Goal: Register for event/course

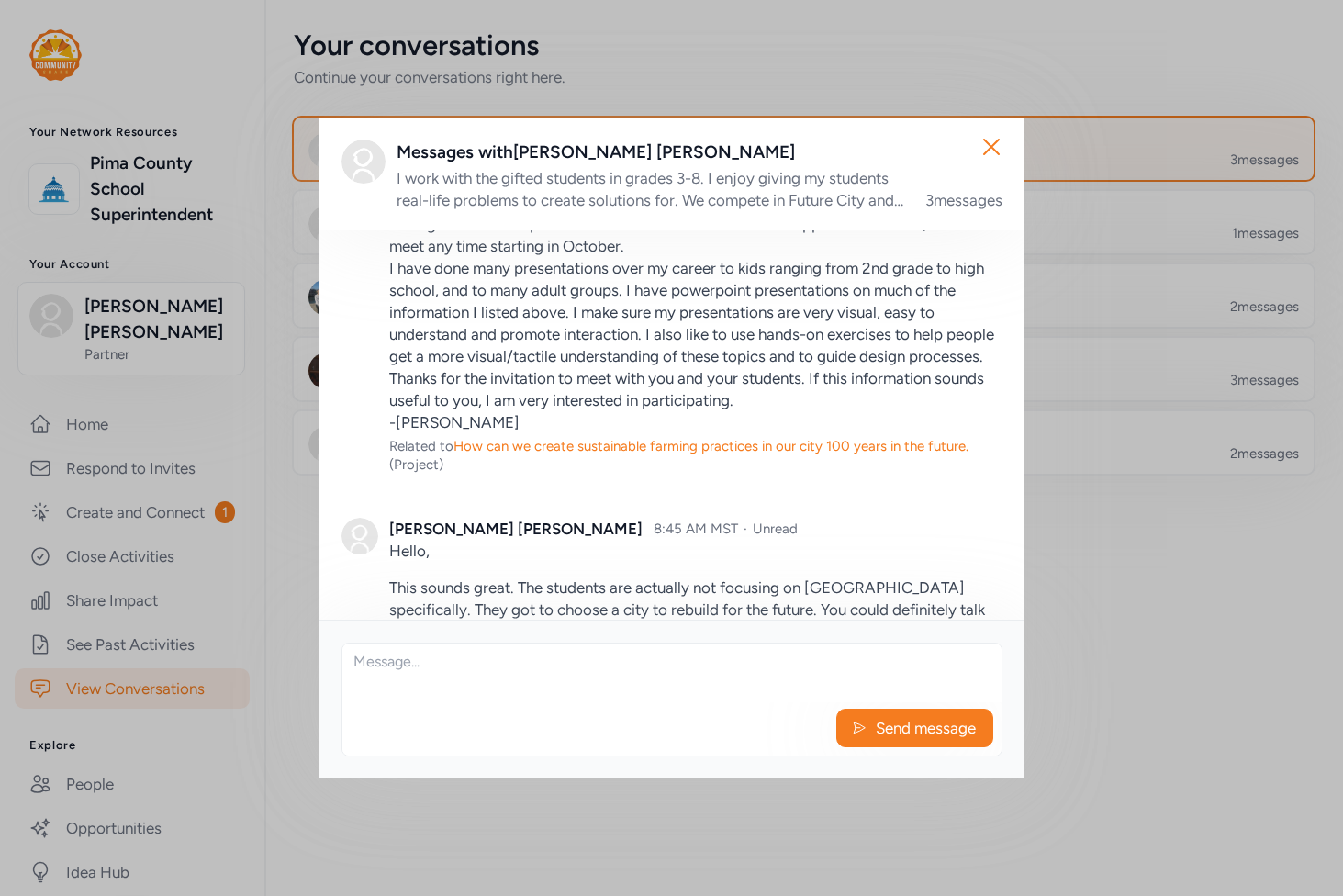
scroll to position [1159, 0]
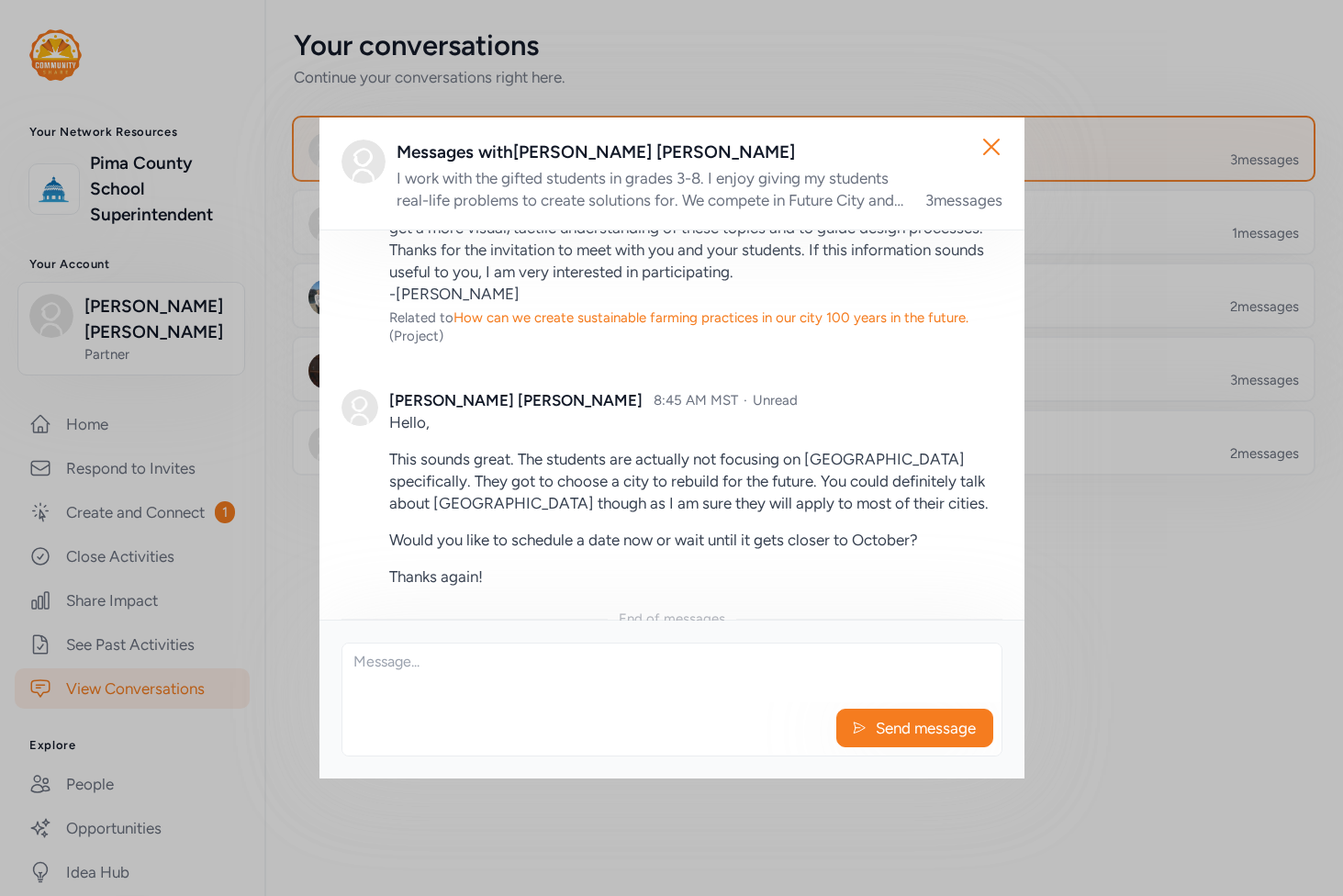
click at [457, 658] on textarea at bounding box center [672, 673] width 659 height 59
drag, startPoint x: 546, startPoint y: 658, endPoint x: 359, endPoint y: 649, distance: 187.2
click at [359, 649] on textarea "We can schedule a date now. Can you let me now which geographic location they w…" at bounding box center [672, 673] width 659 height 59
click at [879, 662] on textarea "Can you let me now which geographic location they will be focusing on?" at bounding box center [672, 673] width 659 height 59
paste textarea "We can schedule a date now."
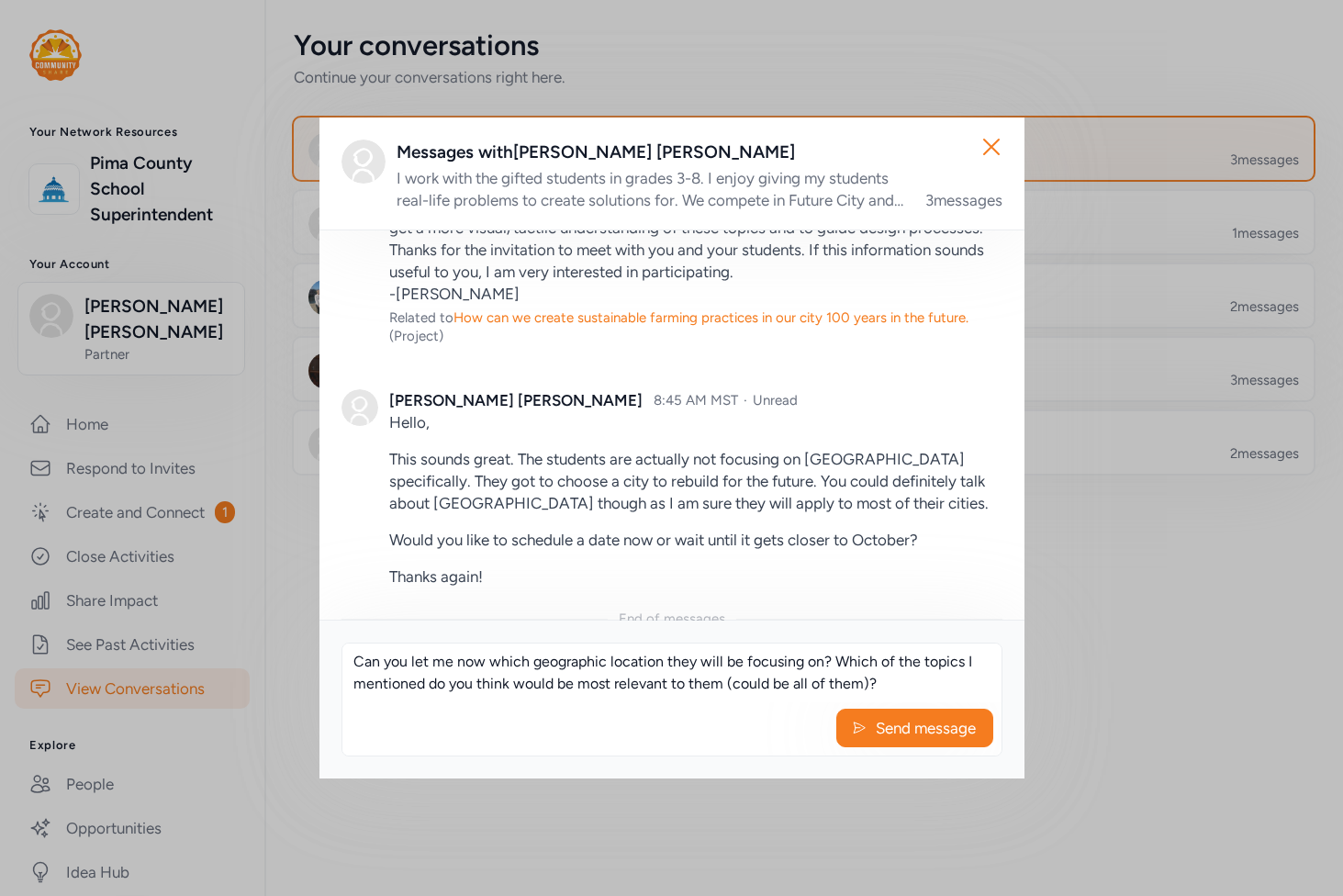
click at [351, 666] on textarea "Can you let me now which geographic location they will be focusing on? Which of…" at bounding box center [672, 673] width 659 height 59
click at [569, 643] on textarea "Hi [PERSON_NAME], Let me get just a little more info from you. What geographic …" at bounding box center [672, 673] width 659 height 59
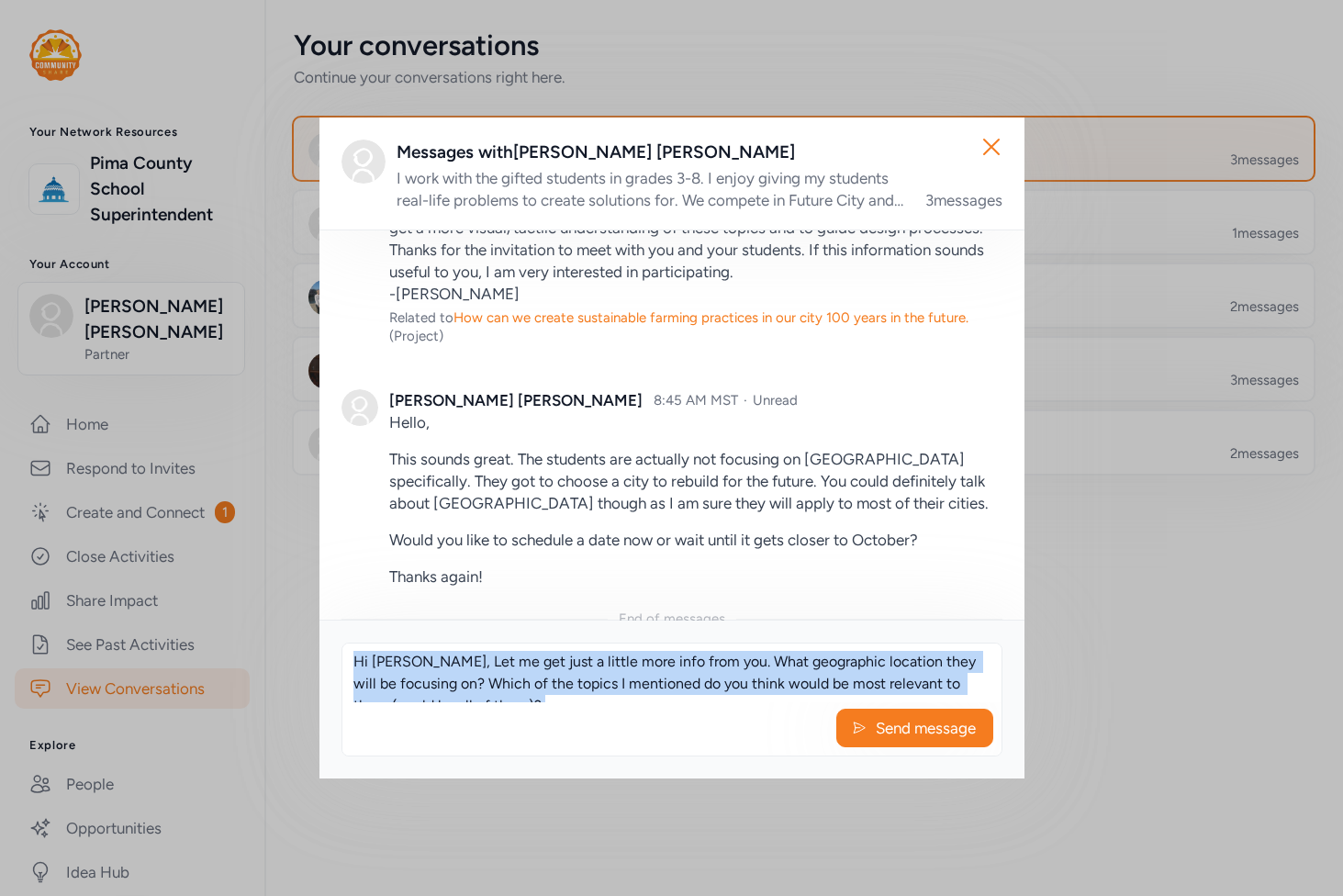
click at [584, 705] on div "Hi [PERSON_NAME], Let me get just a little more info from you. What geographic …" at bounding box center [672, 699] width 661 height 114
click at [580, 710] on div "Send message" at bounding box center [672, 732] width 659 height 46
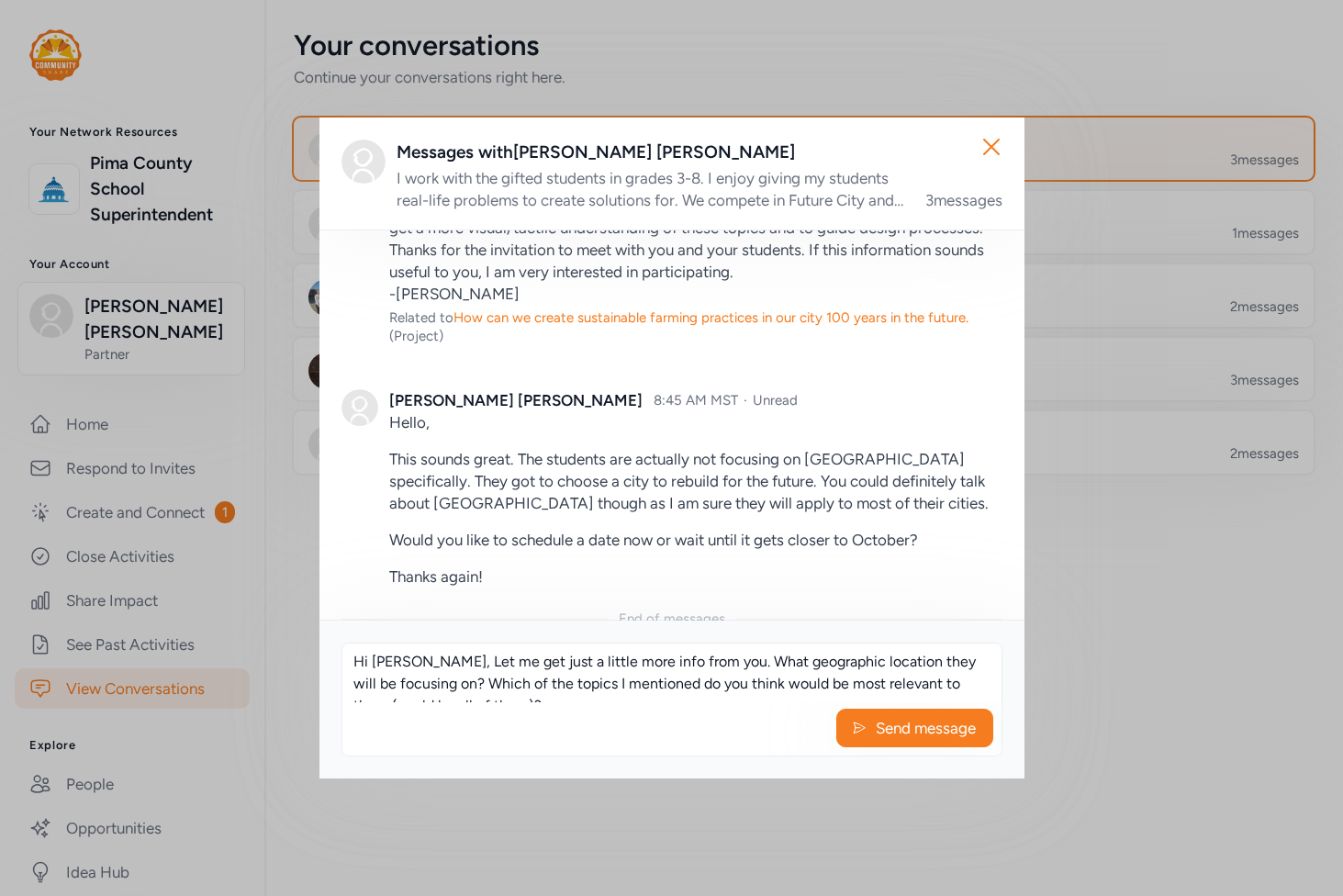
scroll to position [22, 0]
click at [584, 687] on textarea "Hi [PERSON_NAME], Let me get just a little more info from you. What geographic …" at bounding box center [672, 673] width 659 height 59
click at [463, 685] on textarea "Hi [PERSON_NAME], Let me get just a little more info from you. What geographic …" at bounding box center [672, 673] width 659 height 59
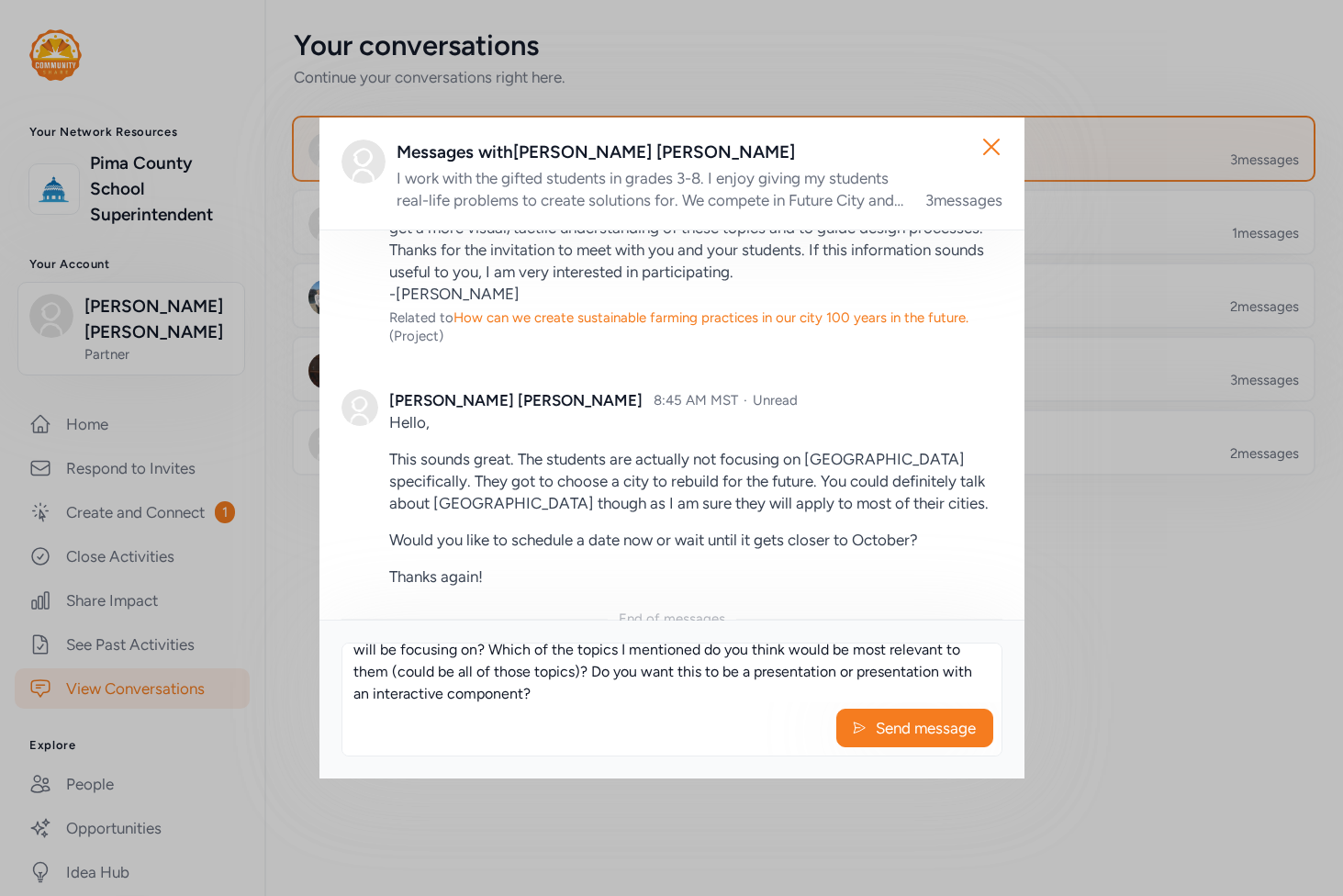
click at [746, 207] on div "I work with the gifted students in grades 3-8. I enjoy giving my students real-…" at bounding box center [649, 189] width 507 height 44
click at [745, 180] on div "I work with the gifted students in grades 3-8. I enjoy giving my students real-…" at bounding box center [649, 189] width 507 height 44
click at [955, 205] on div "3 messages" at bounding box center [964, 200] width 77 height 22
click at [827, 162] on div "Messages with [PERSON_NAME]" at bounding box center [700, 152] width 606 height 26
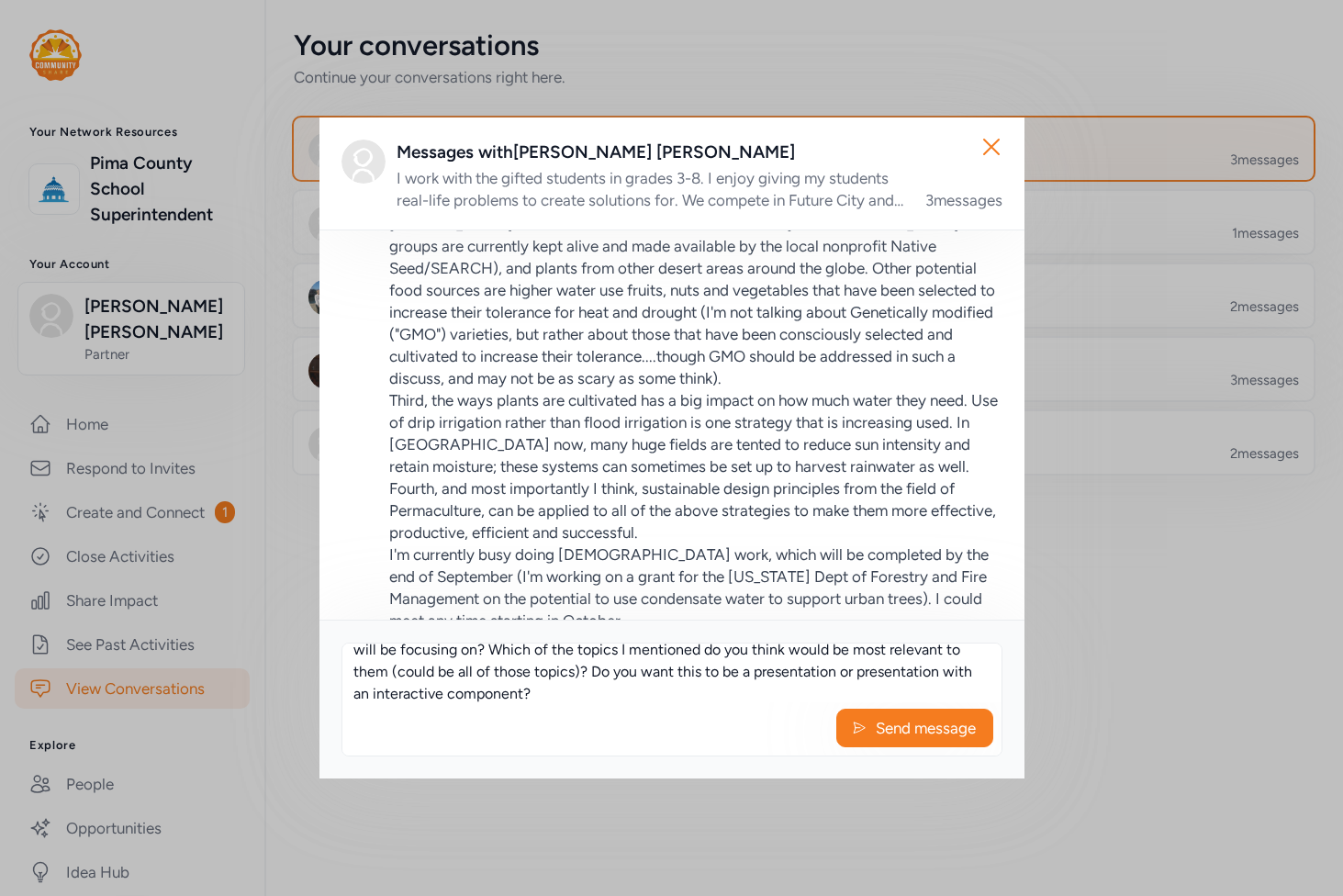
scroll to position [0, 0]
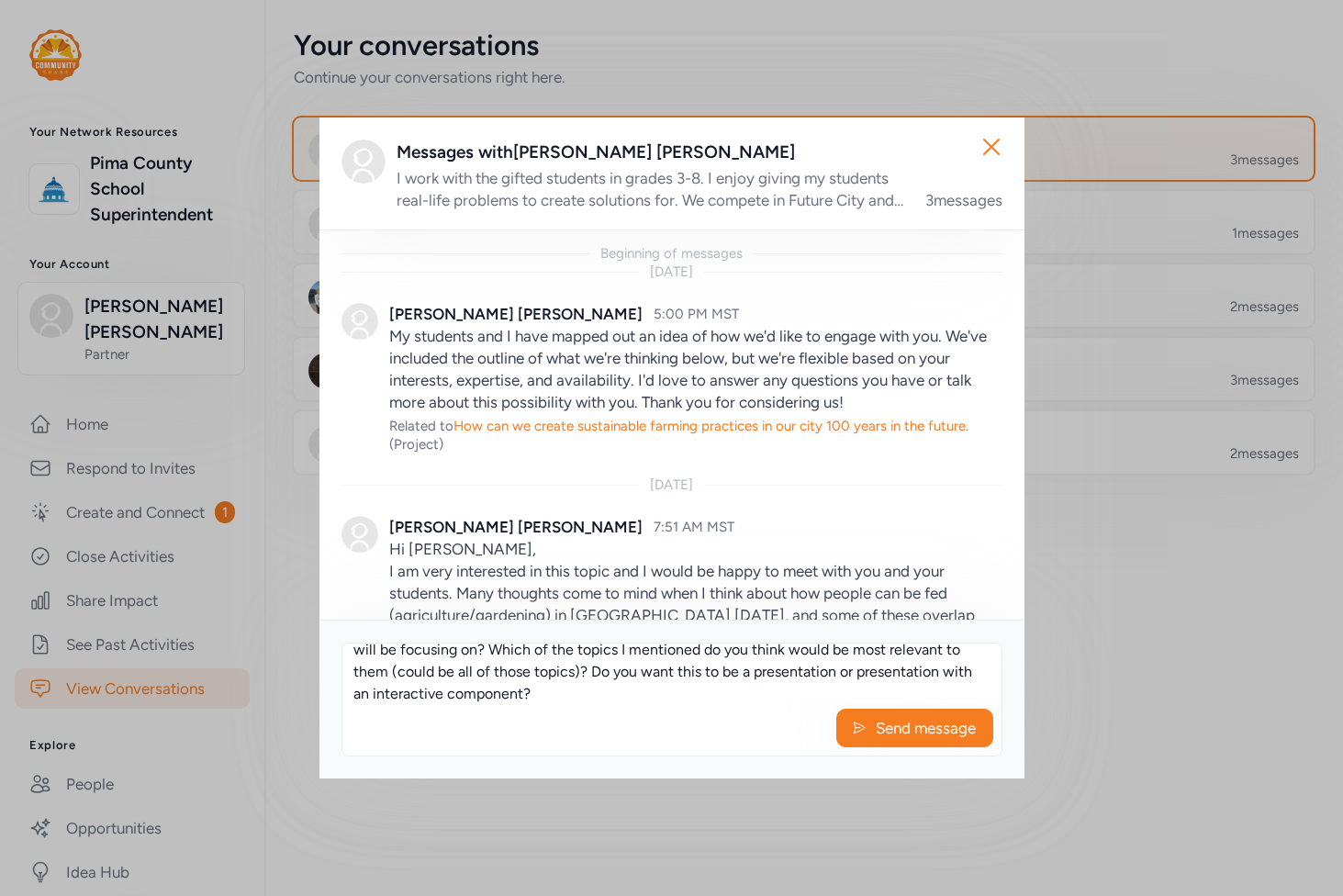
click at [641, 189] on div "I work with the gifted students in grades 3-8. I enjoy giving my students real-…" at bounding box center [649, 189] width 507 height 44
click at [824, 205] on div "I work with the gifted students in grades 3-8. I enjoy giving my students real-…" at bounding box center [649, 189] width 507 height 44
click at [968, 191] on div "3 messages" at bounding box center [964, 200] width 77 height 22
click at [833, 157] on div "Messages with [PERSON_NAME]" at bounding box center [700, 152] width 606 height 26
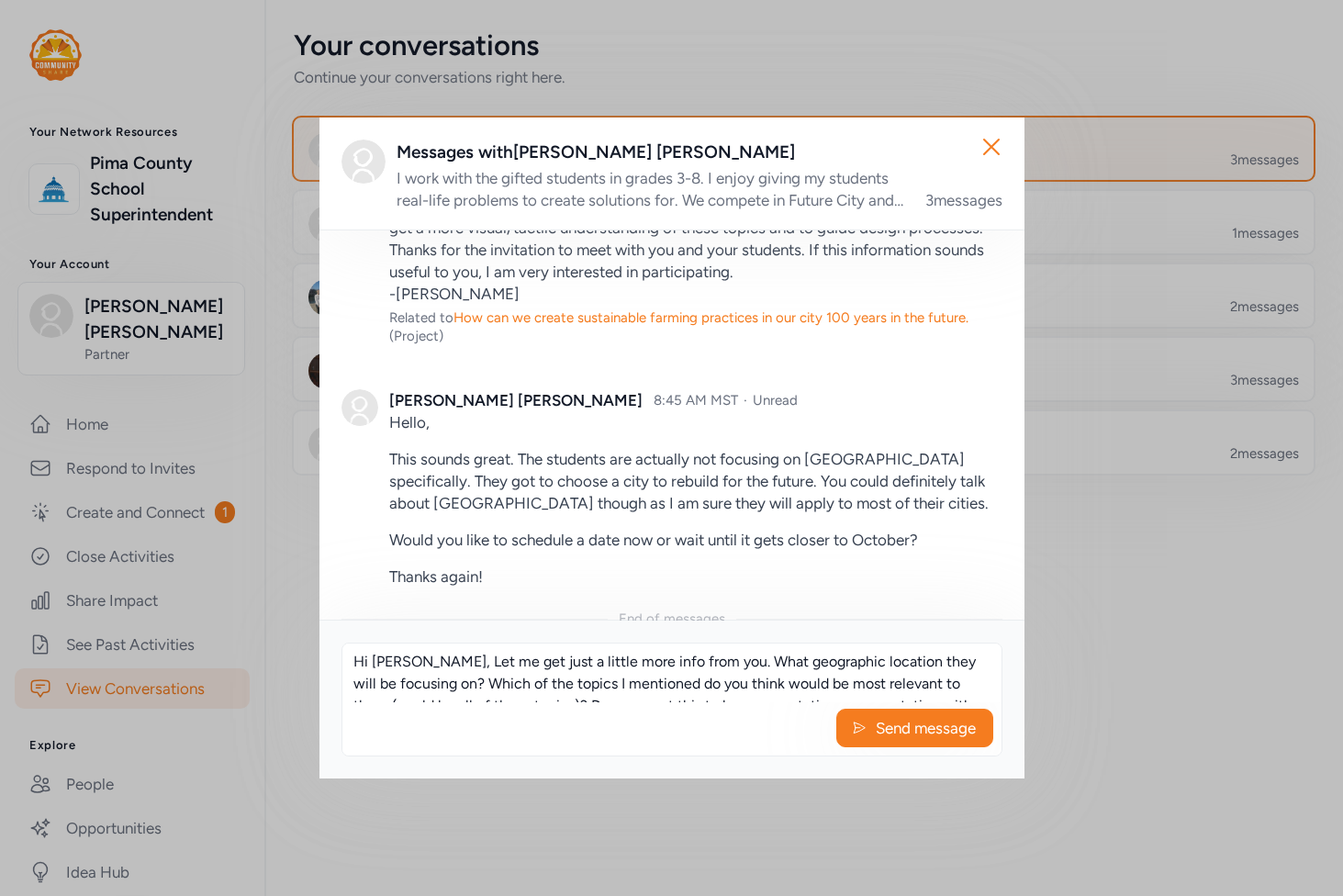
click at [525, 665] on textarea "Hi [PERSON_NAME], Let me get just a little more info from you. What geographic …" at bounding box center [672, 673] width 659 height 59
click at [421, 663] on textarea "Hi [PERSON_NAME], Let me get a little more info from you. What geographic locat…" at bounding box center [672, 673] width 659 height 59
click at [558, 679] on textarea "Hi [PERSON_NAME], Can you give me a little more info: What geographic location …" at bounding box center [672, 673] width 659 height 59
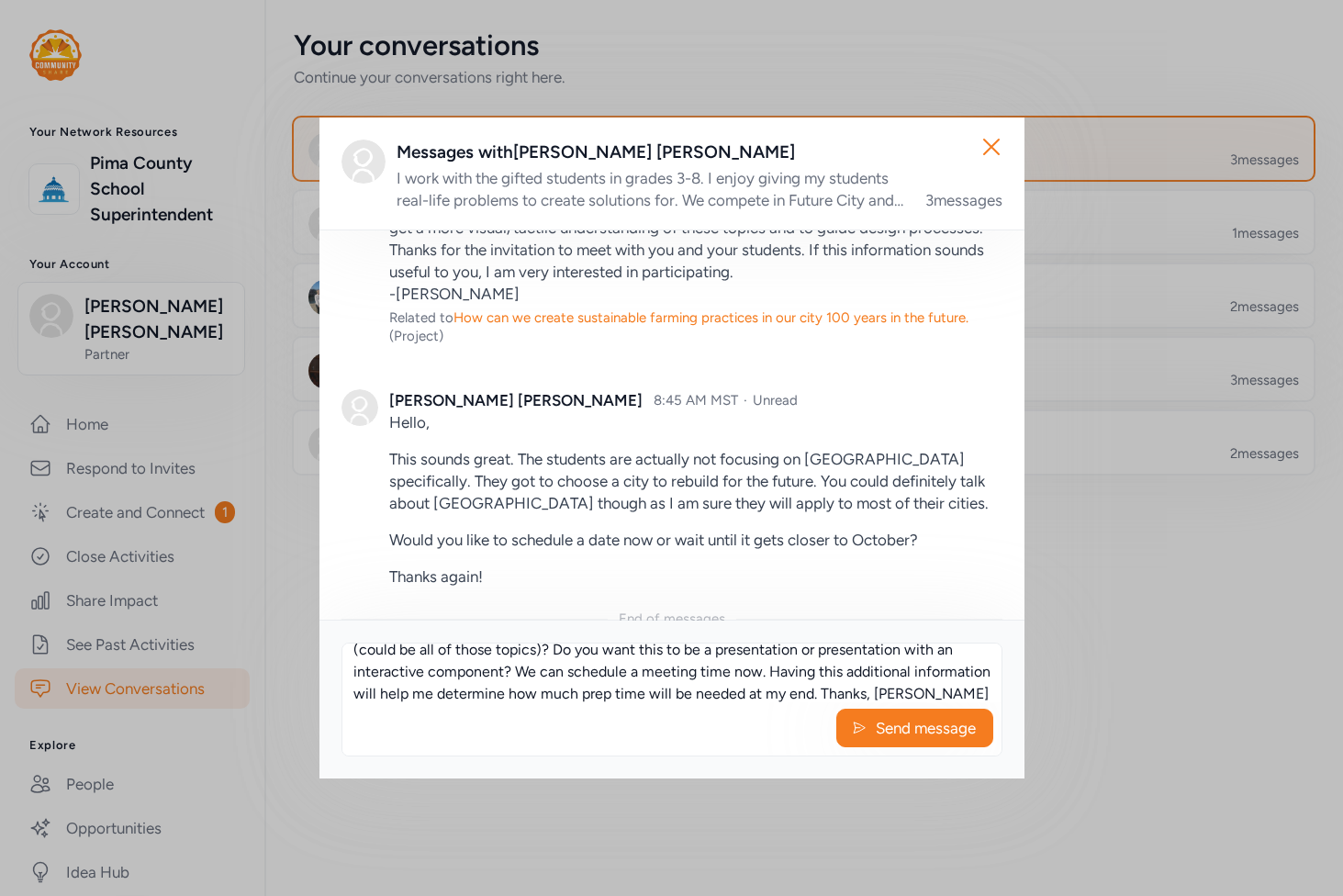
click at [813, 699] on textarea "Hi [PERSON_NAME], Can you give me a little more info: What geographic location …" at bounding box center [672, 673] width 659 height 59
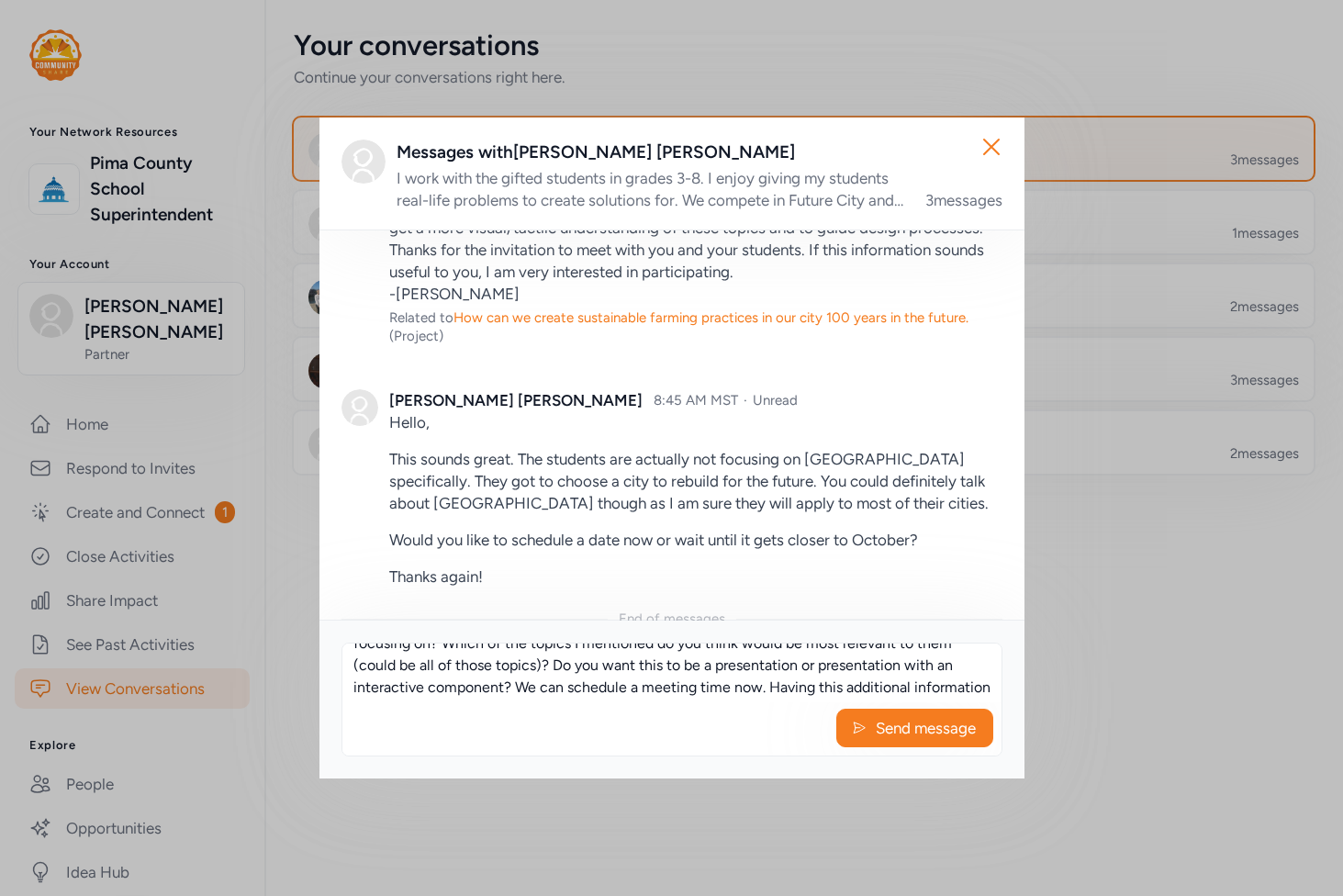
scroll to position [40, 0]
click at [622, 669] on textarea "Hi [PERSON_NAME], Can you give me a little more info: What geographic location …" at bounding box center [672, 673] width 659 height 59
click at [620, 686] on textarea "Hi [PERSON_NAME], Can you give me a little more info: What geographic location …" at bounding box center [672, 673] width 659 height 59
click at [569, 688] on textarea "Hi [PERSON_NAME], Can you give me a little more info: What geographic location …" at bounding box center [672, 673] width 659 height 59
drag, startPoint x: 699, startPoint y: 690, endPoint x: 707, endPoint y: 711, distance: 22.5
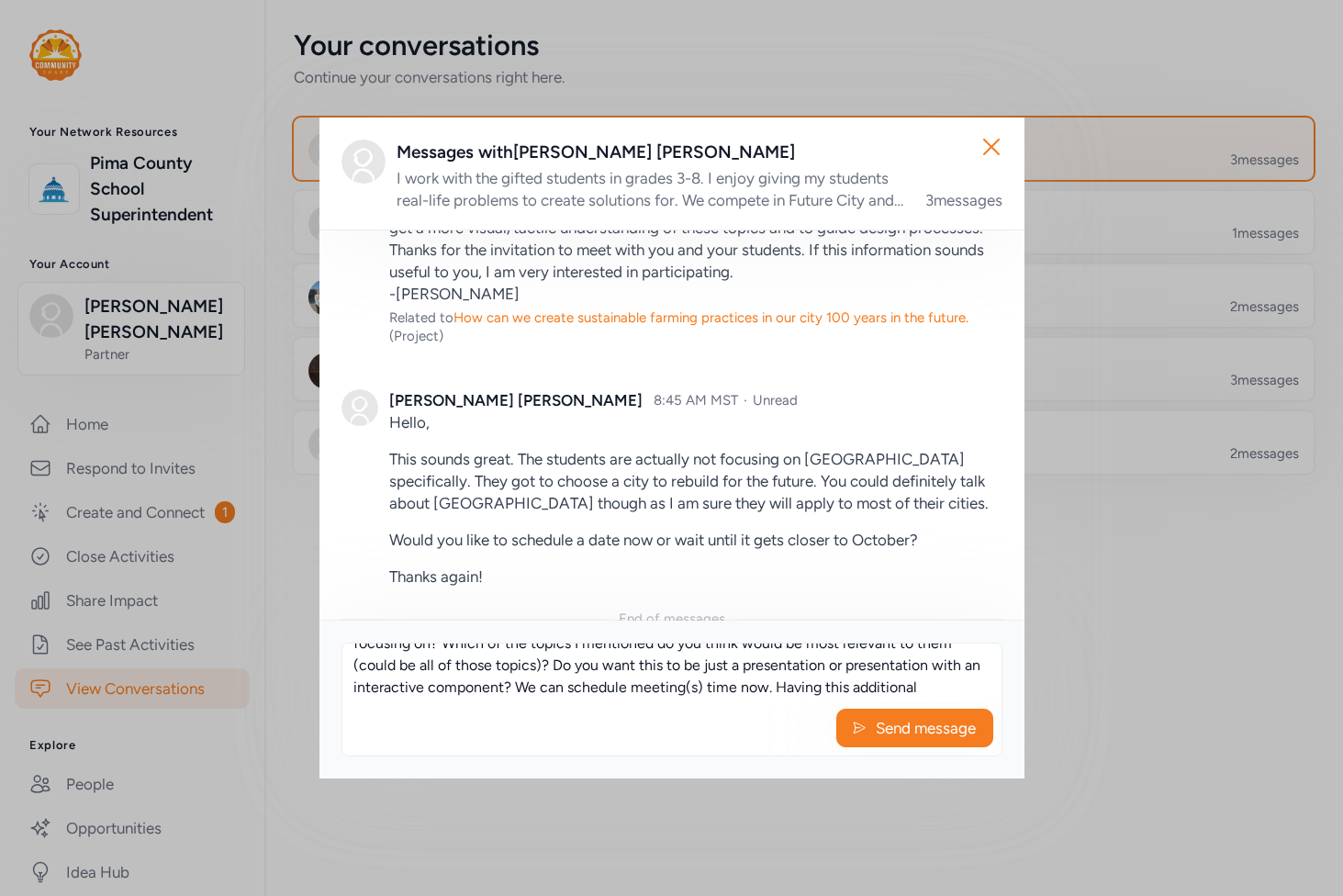
click at [707, 711] on div "Hi [PERSON_NAME], Can you give me a little more info: What geographic location …" at bounding box center [672, 699] width 661 height 114
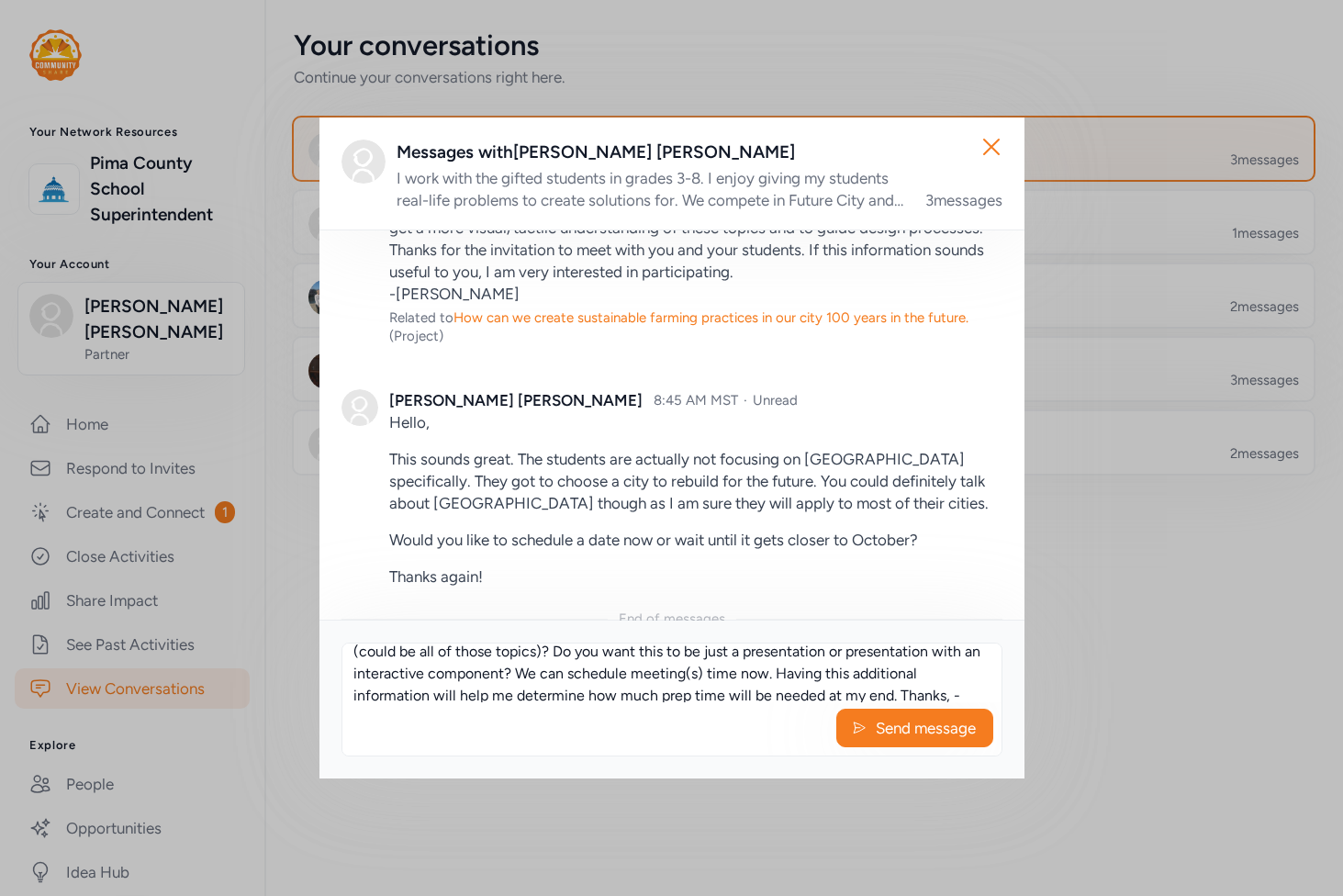
scroll to position [66, 0]
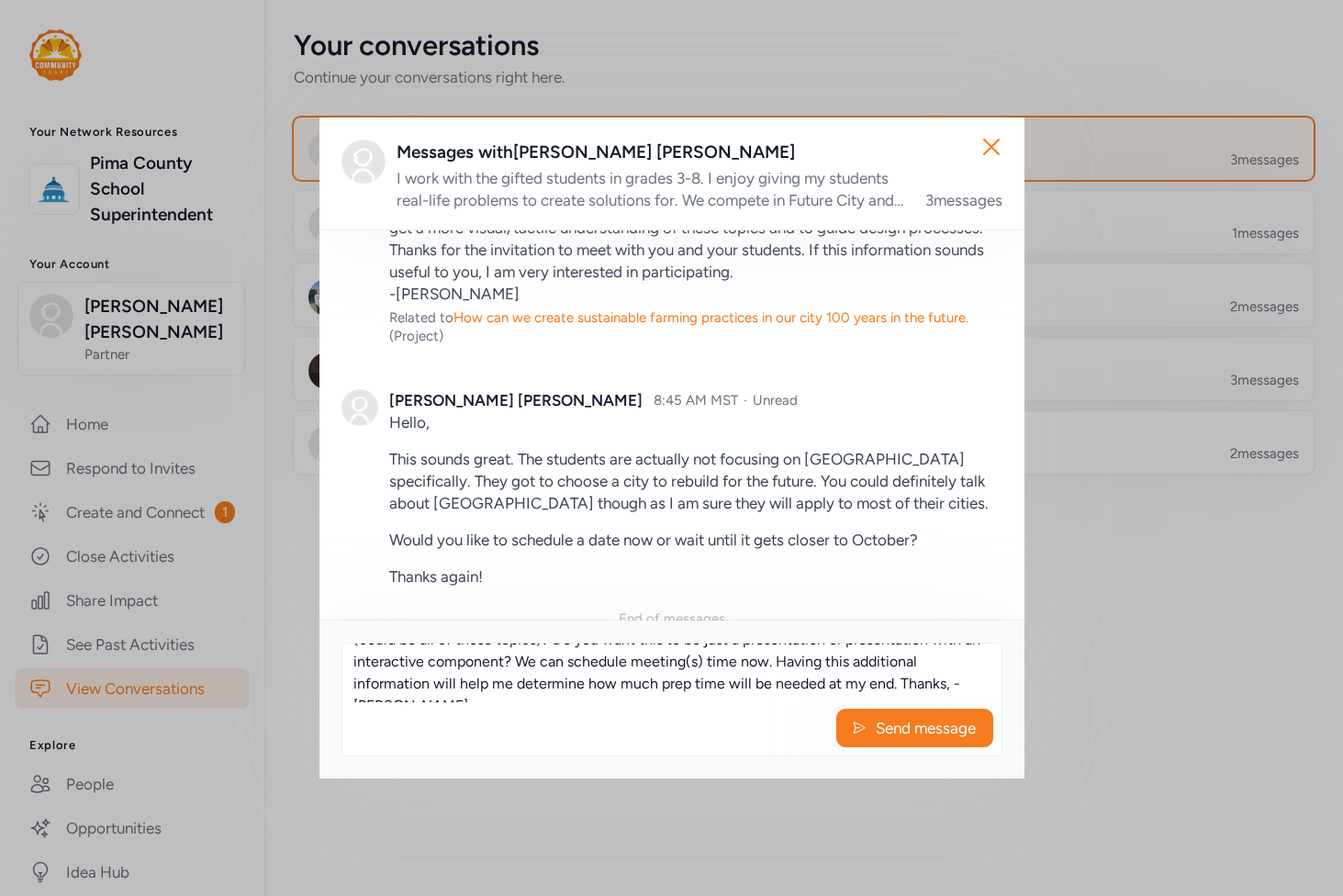
click at [790, 687] on textarea "Hi [PERSON_NAME], Can you give me a little more info: What geographic location …" at bounding box center [672, 673] width 659 height 59
paste textarea "Having this additional information will help me determine how much prep time wi…"
click at [442, 690] on textarea "Hi [PERSON_NAME], Can you give me a little more info: What geographic location …" at bounding box center [672, 673] width 659 height 59
paste textarea "Having this additional information will help me determine how much prep time wi…"
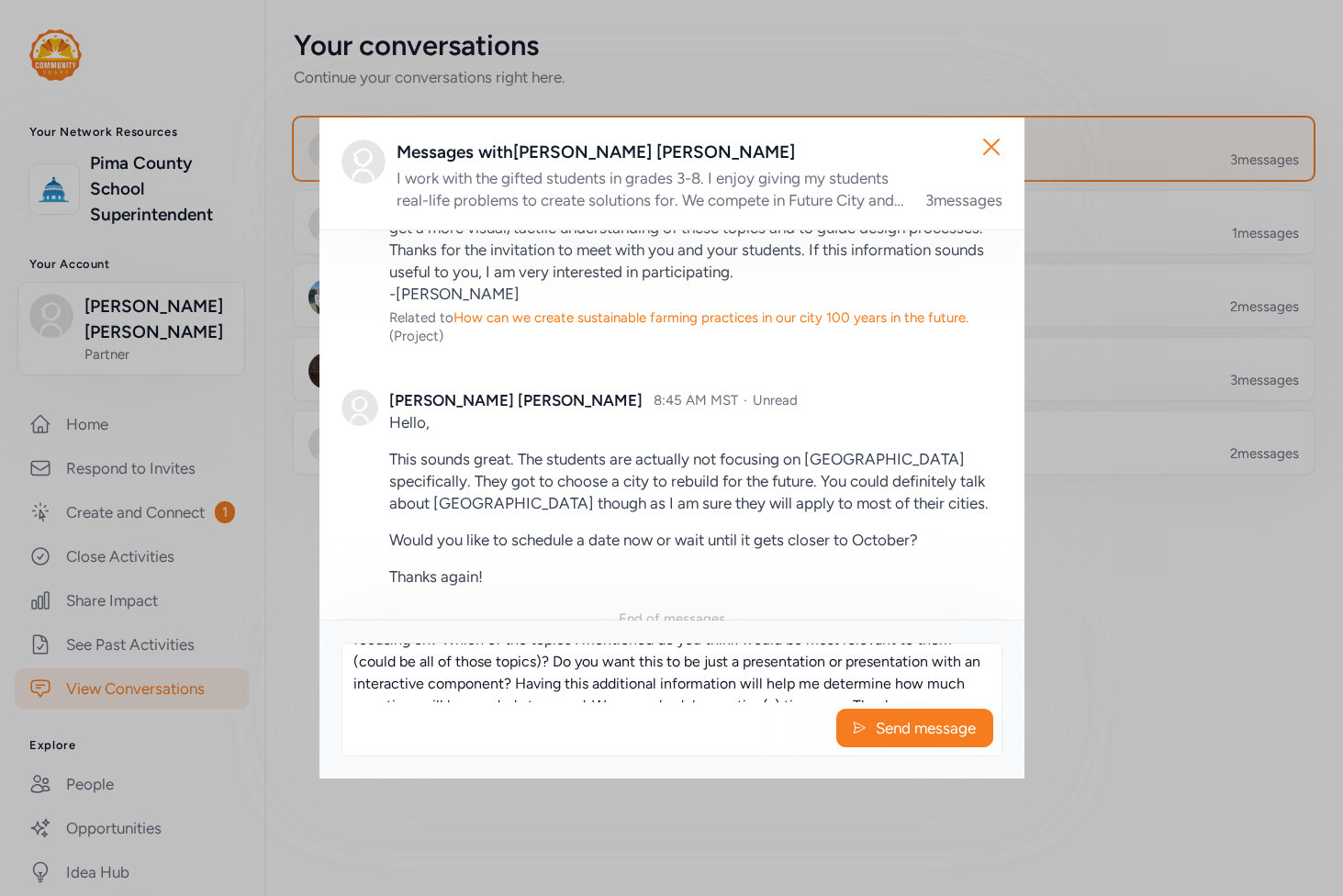
scroll to position [66, 0]
click at [609, 690] on textarea "Hi [PERSON_NAME], Can you give me a little more info: What geographic location …" at bounding box center [672, 673] width 659 height 59
type textarea "Hi [PERSON_NAME], Can you give me a little more info: What geographic location …"
click at [921, 727] on span "Send message" at bounding box center [925, 728] width 103 height 22
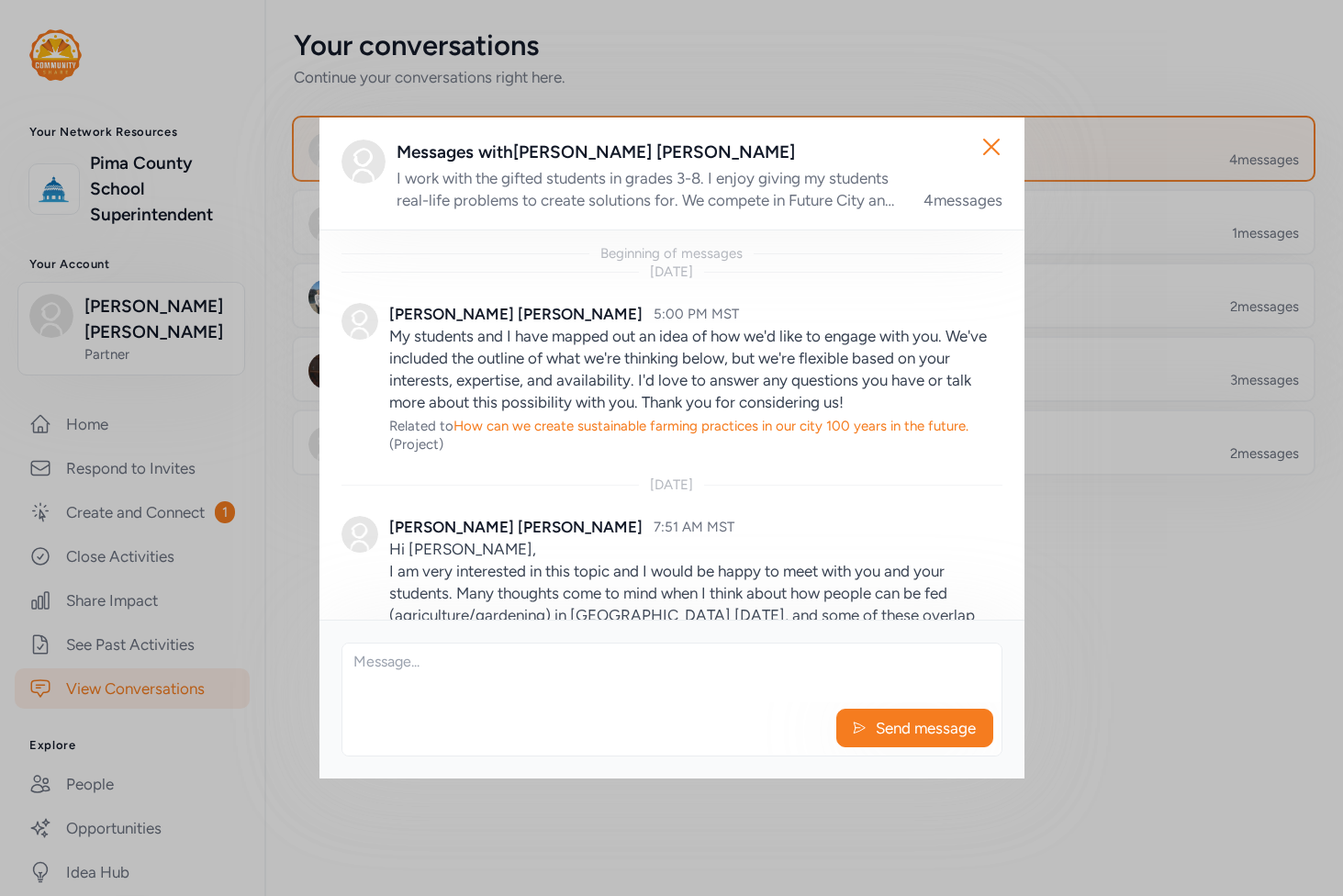
scroll to position [1356, 0]
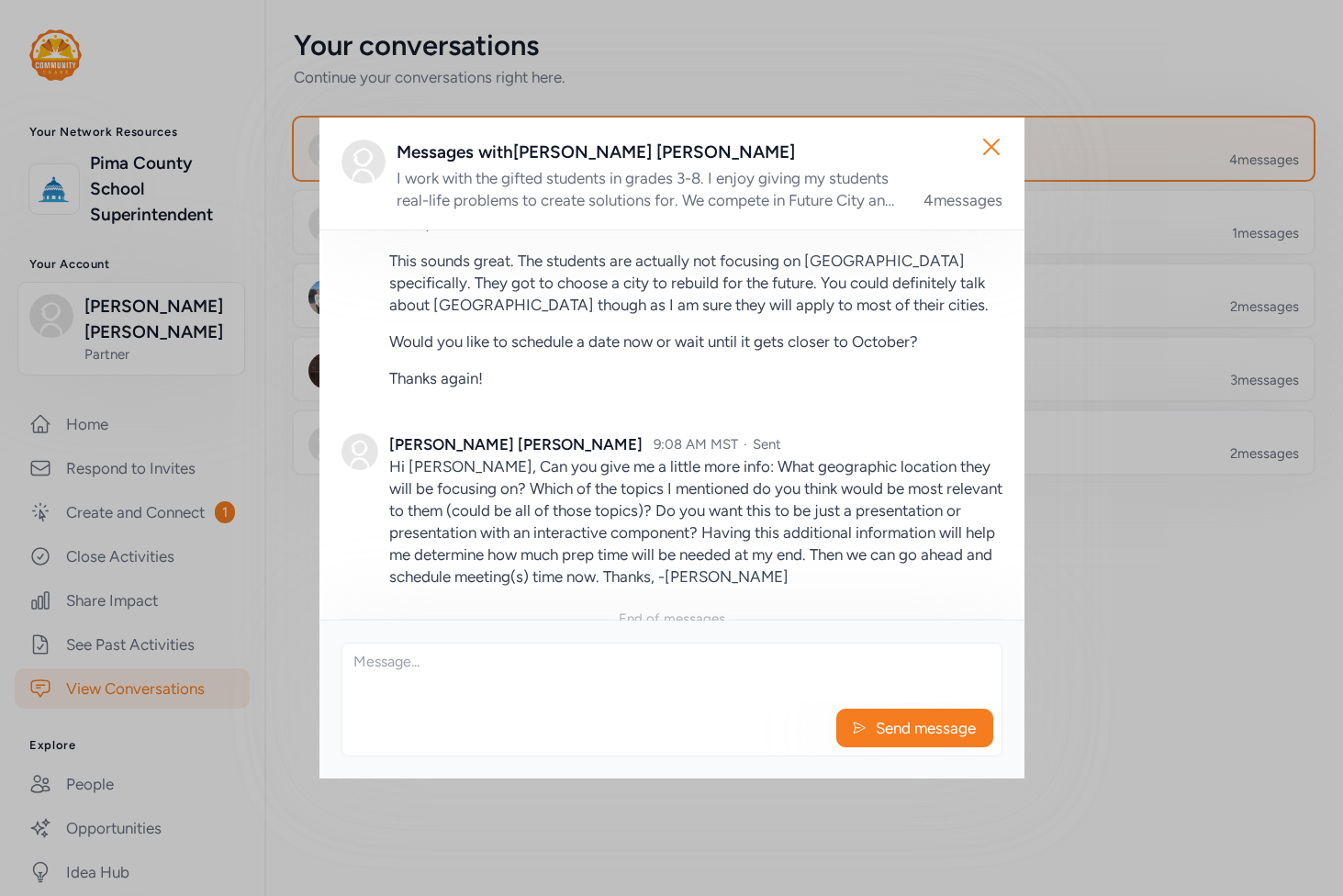
click at [977, 196] on div "4 messages" at bounding box center [963, 200] width 79 height 22
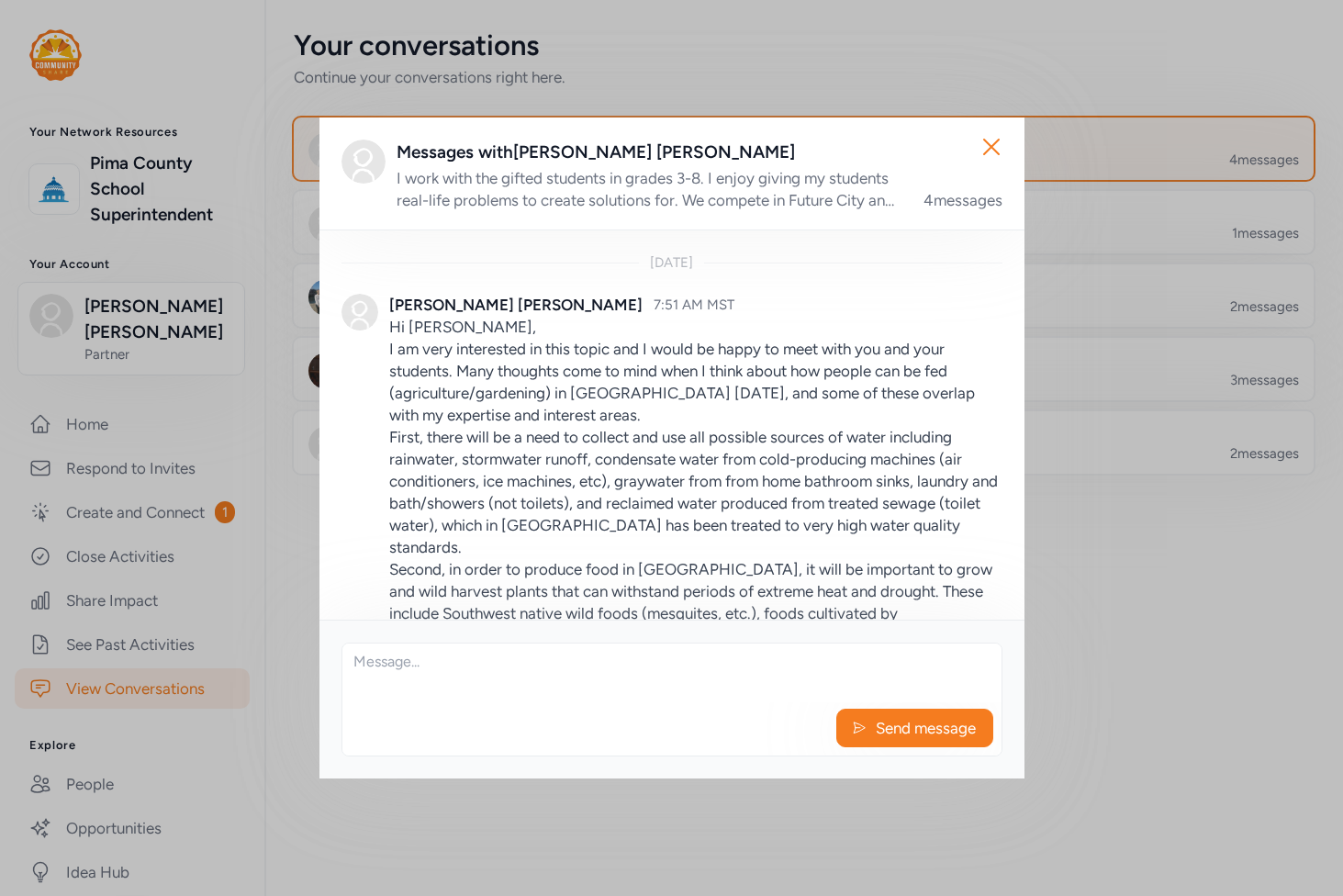
scroll to position [0, 0]
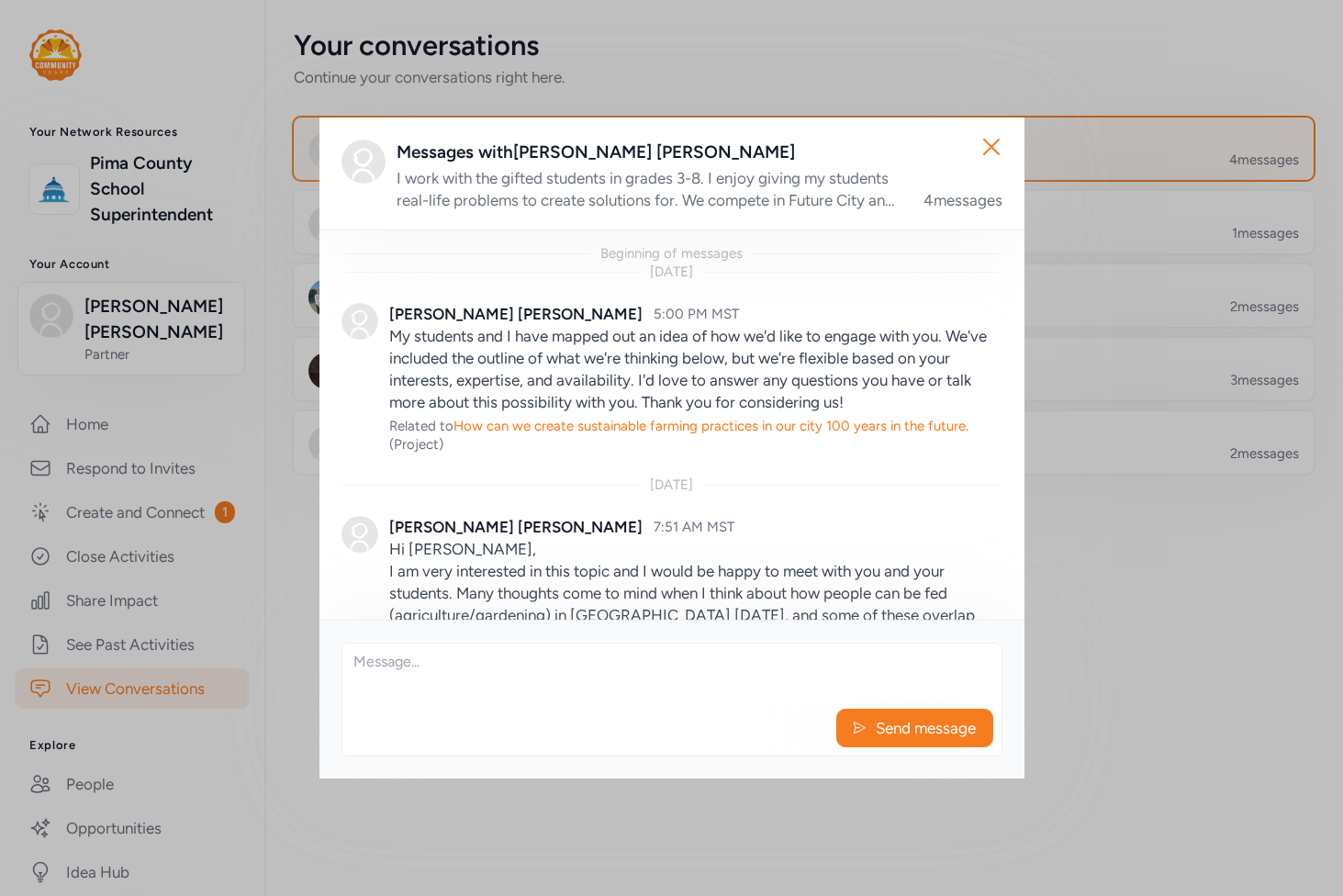
click at [589, 191] on div "I work with the gifted students in grades 3-8. I enjoy giving my students real-…" at bounding box center [648, 189] width 505 height 44
click at [992, 152] on icon "button" at bounding box center [992, 147] width 30 height 30
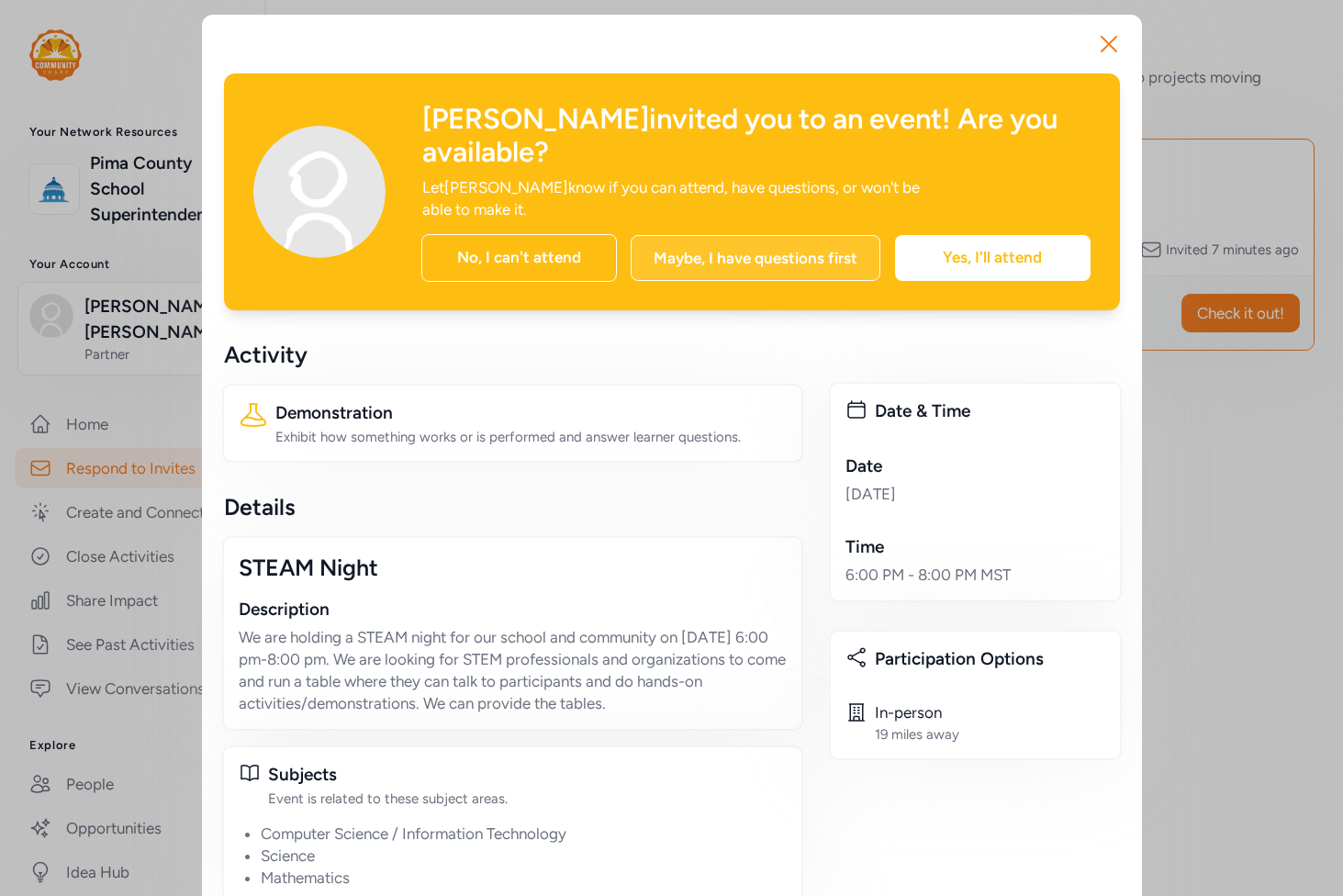
click at [768, 235] on div "Maybe, I have questions first" at bounding box center [756, 258] width 250 height 46
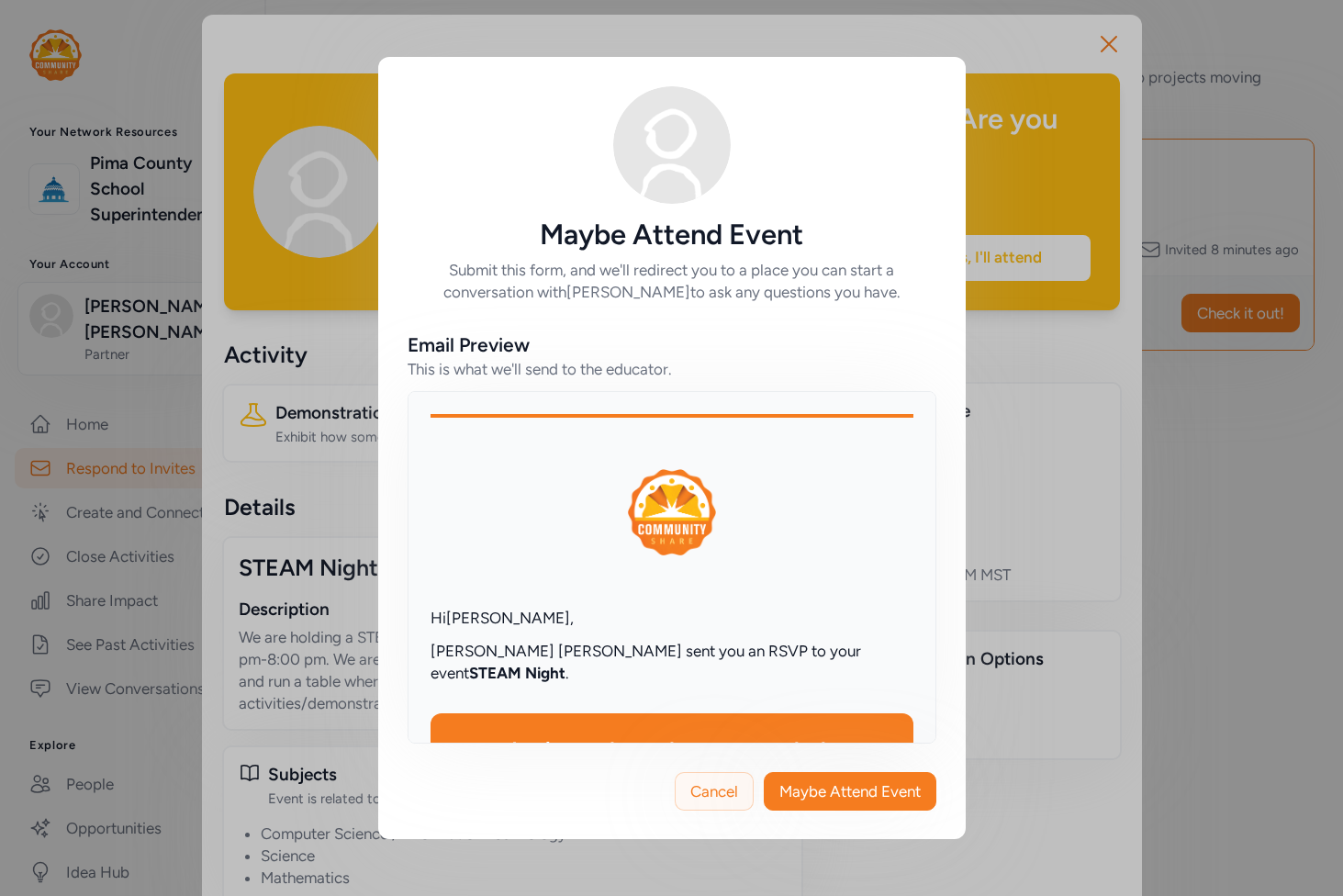
click at [726, 782] on span "Cancel" at bounding box center [714, 791] width 48 height 22
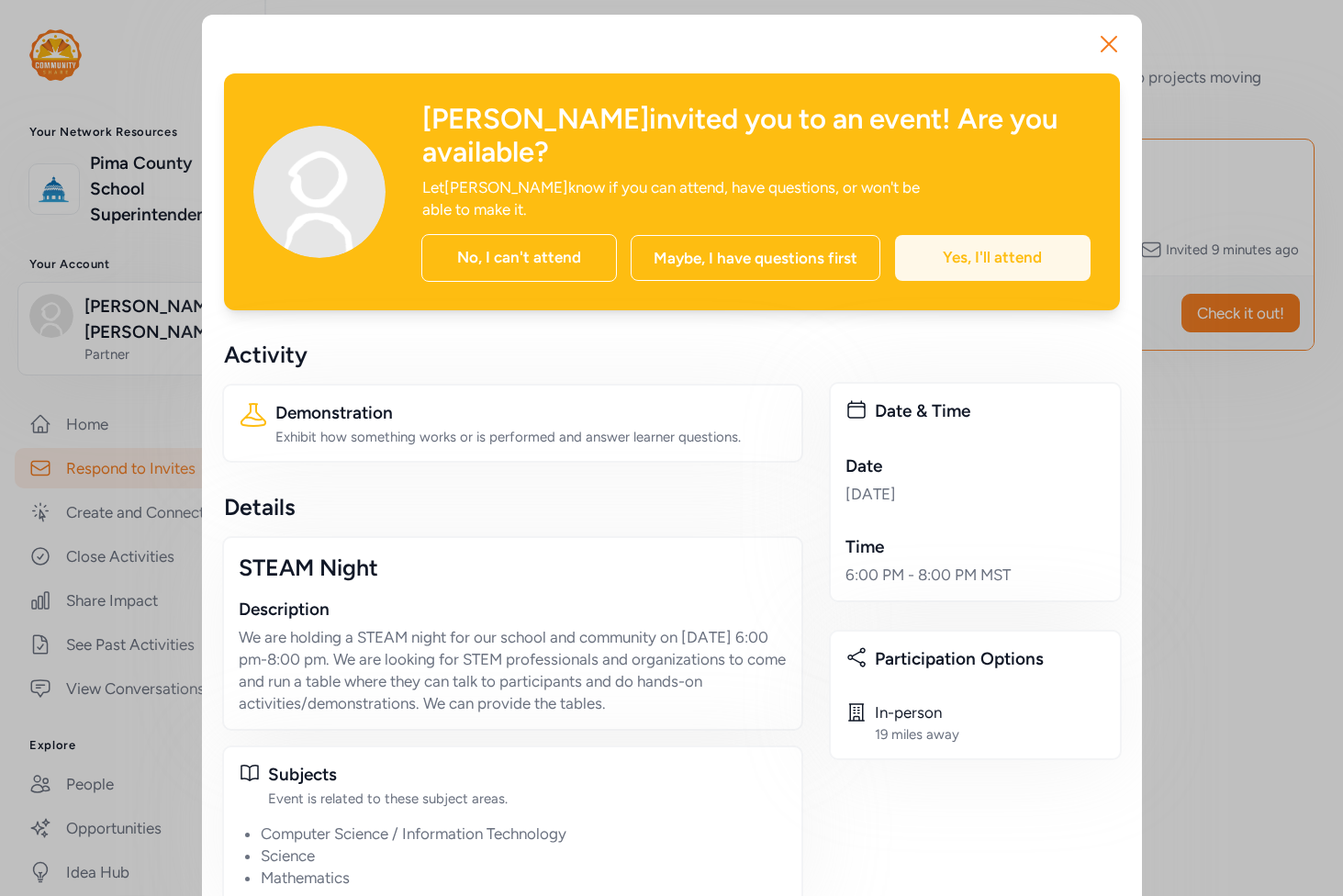
click at [1019, 235] on div "Yes, I'll attend" at bounding box center [993, 258] width 196 height 46
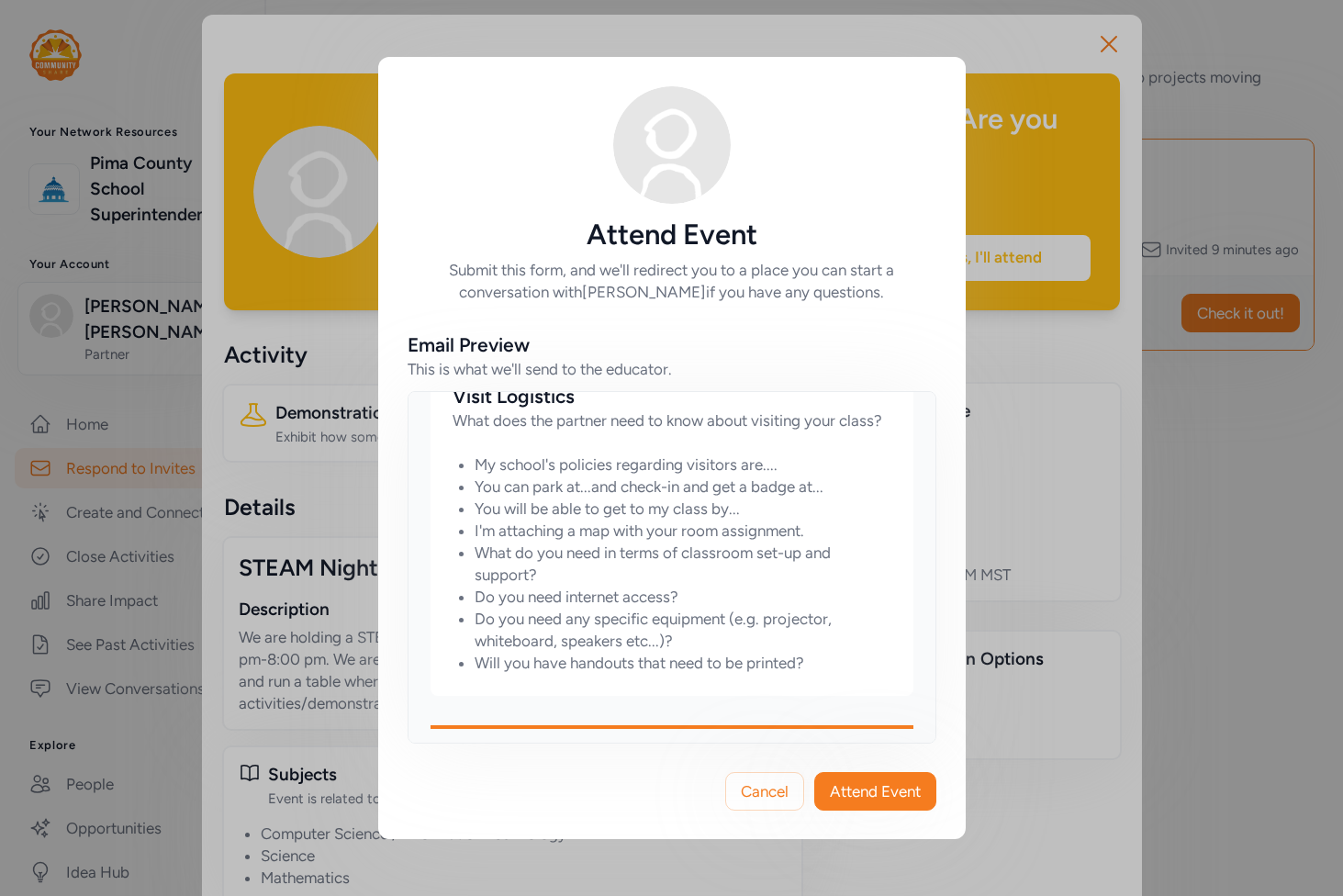
scroll to position [966, 0]
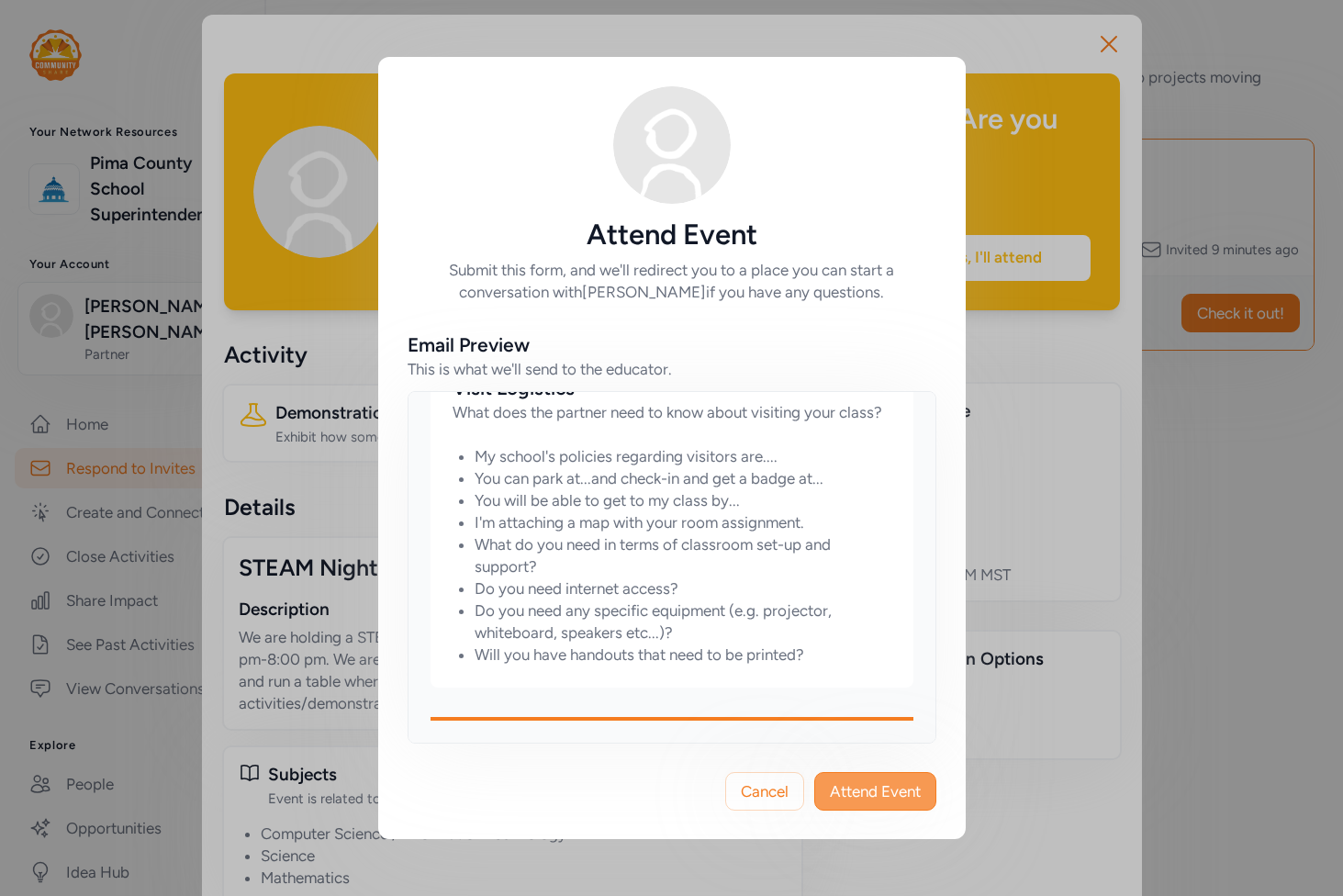
click at [886, 773] on button "Attend Event" at bounding box center [876, 791] width 122 height 38
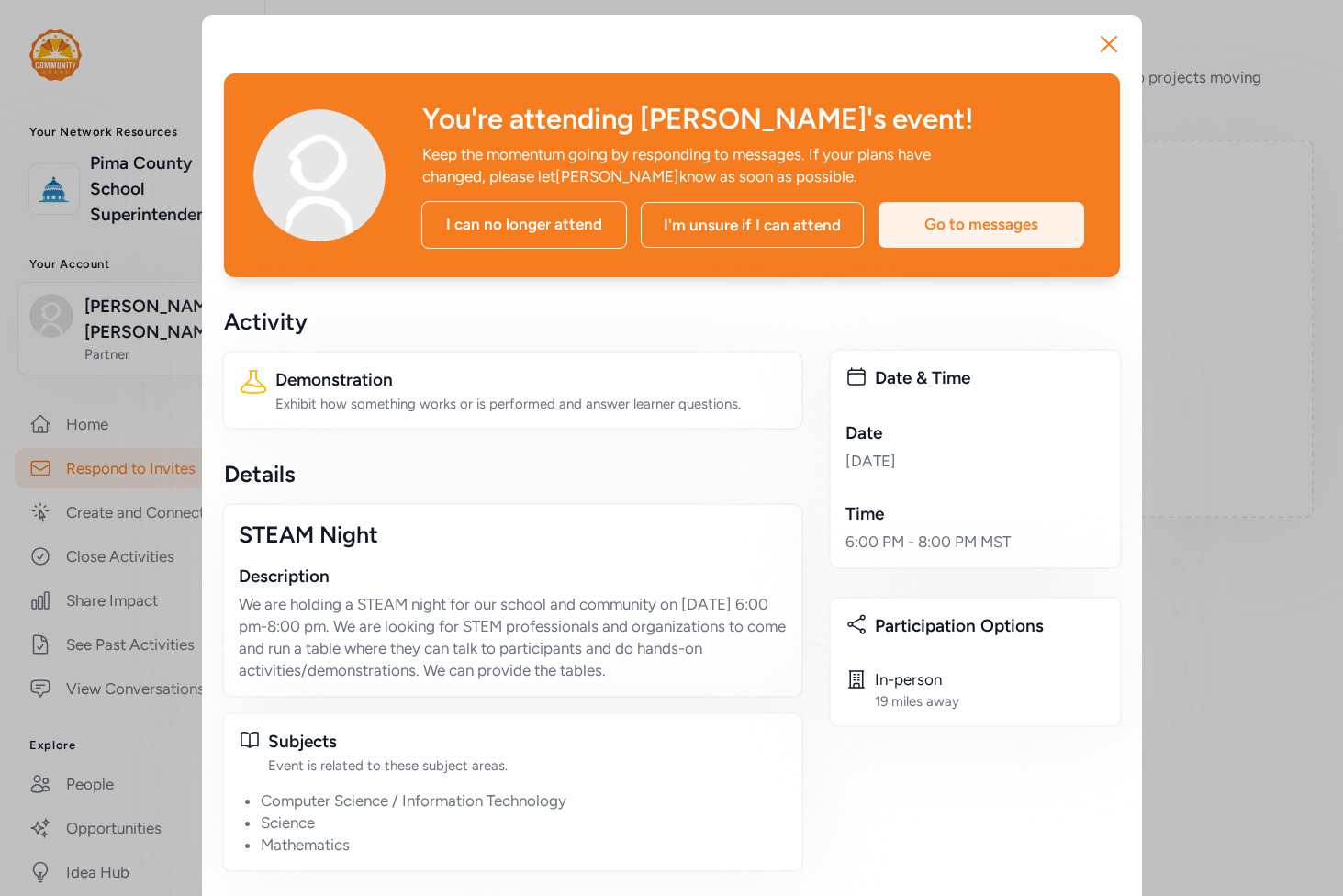
click at [1015, 233] on div "Go to messages" at bounding box center [981, 224] width 206 height 46
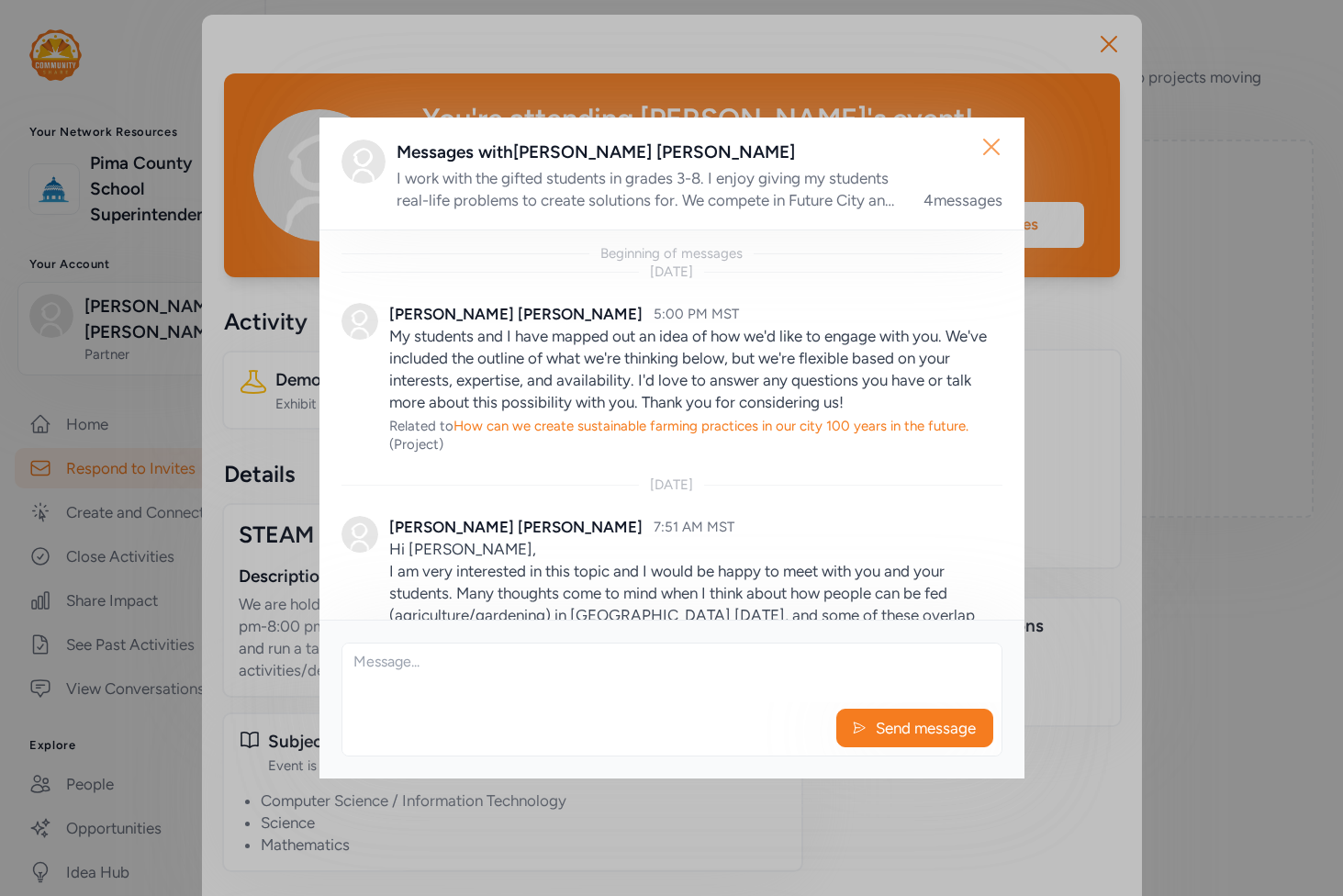
click at [982, 143] on icon "button" at bounding box center [992, 147] width 30 height 30
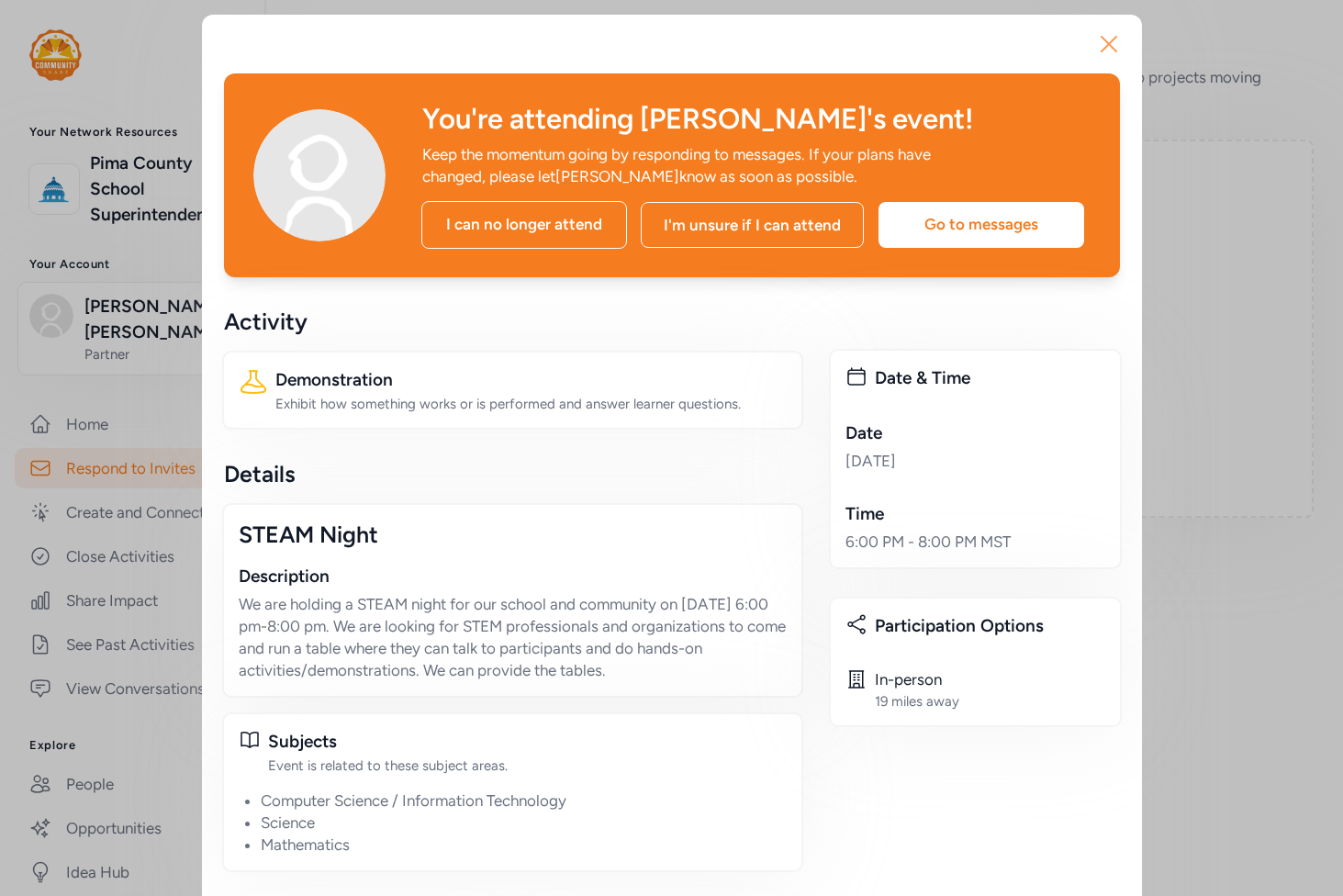
click at [1107, 40] on icon "button" at bounding box center [1109, 44] width 30 height 30
